Goal: Task Accomplishment & Management: Use online tool/utility

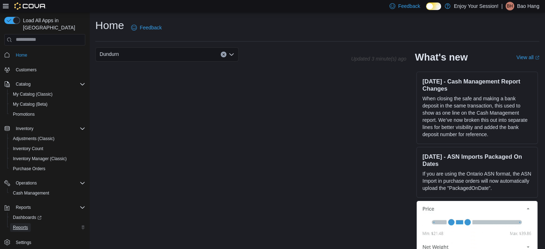
click at [29, 223] on link "Reports" at bounding box center [20, 227] width 21 height 9
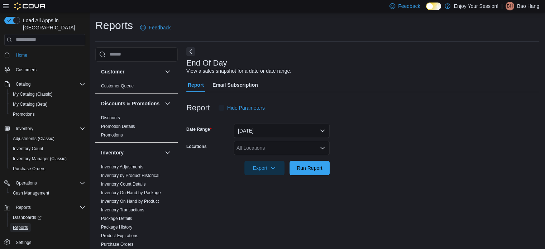
scroll to position [5, 0]
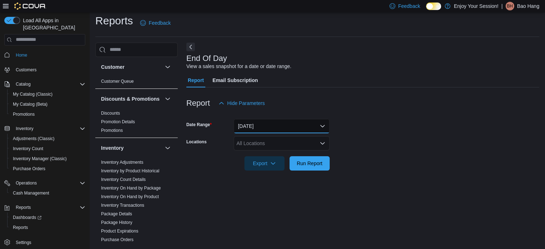
click at [269, 121] on button "[DATE]" at bounding box center [281, 126] width 96 height 14
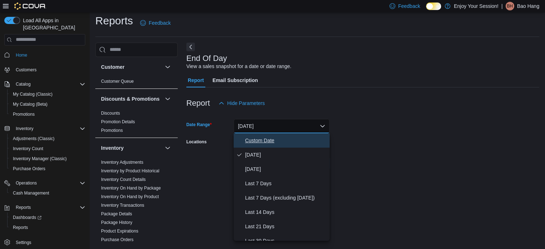
click at [279, 137] on span "Custom Date" at bounding box center [286, 140] width 82 height 9
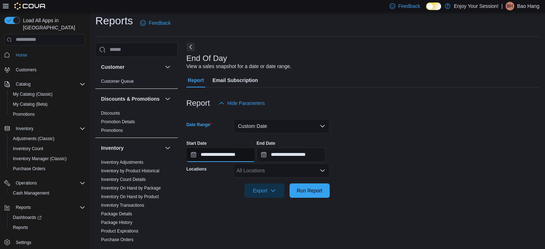
click at [243, 154] on input "**********" at bounding box center [220, 155] width 69 height 14
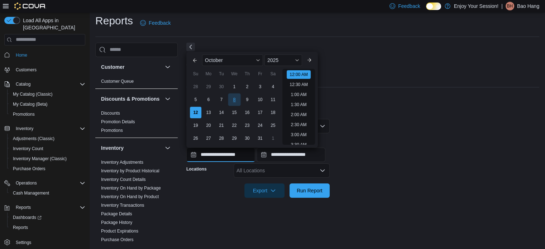
scroll to position [22, 0]
drag, startPoint x: 234, startPoint y: 86, endPoint x: 238, endPoint y: 127, distance: 40.7
click at [233, 87] on div "1" at bounding box center [234, 86] width 13 height 13
type input "**********"
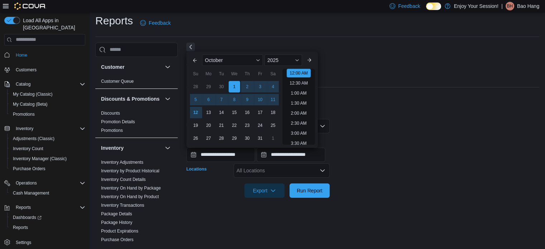
click at [267, 173] on div "All Locations" at bounding box center [281, 170] width 96 height 14
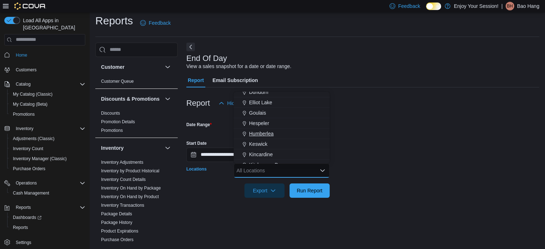
scroll to position [72, 0]
click at [266, 108] on span "Dundurn" at bounding box center [258, 108] width 19 height 7
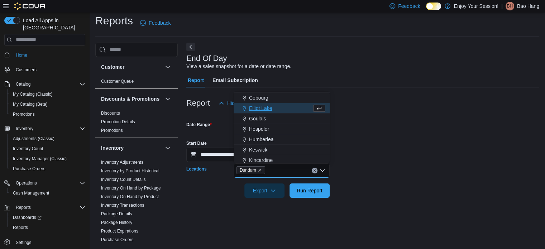
click at [309, 201] on div at bounding box center [362, 202] width 353 height 9
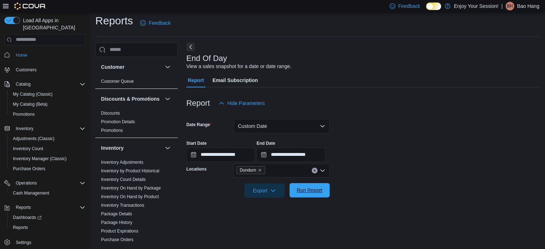
click at [308, 188] on span "Run Report" at bounding box center [309, 190] width 26 height 7
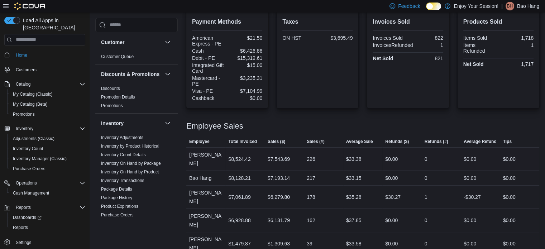
scroll to position [276, 0]
